Goal: Find specific page/section: Find specific page/section

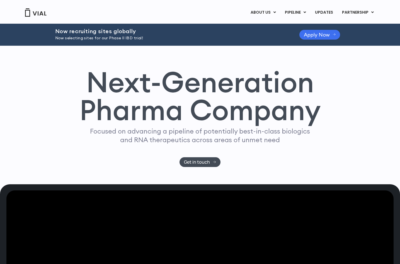
click at [311, 35] on span "Apply Now" at bounding box center [317, 35] width 26 height 4
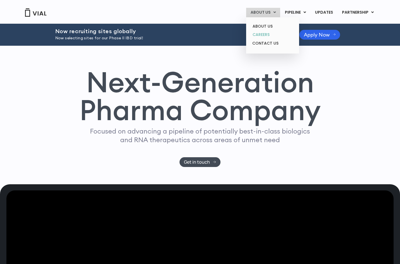
click at [267, 34] on link "CAREERS" at bounding box center [272, 34] width 49 height 9
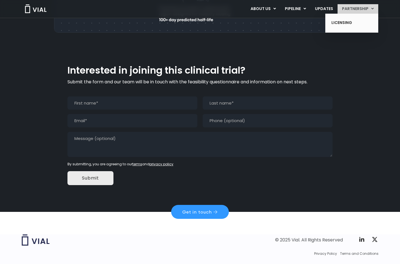
scroll to position [501, 0]
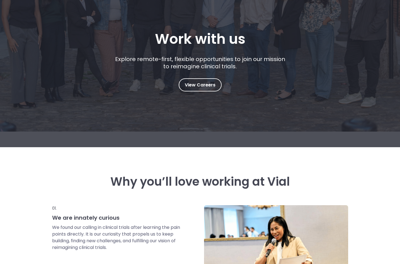
scroll to position [46, 0]
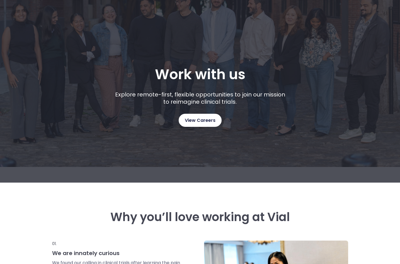
click at [199, 115] on link "View Careers" at bounding box center [200, 120] width 43 height 13
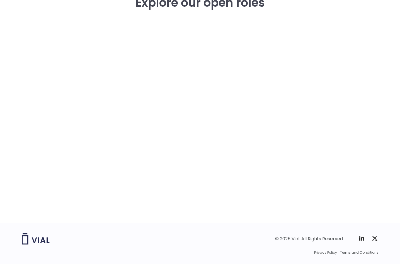
scroll to position [817, 0]
